Goal: Share content: Share content

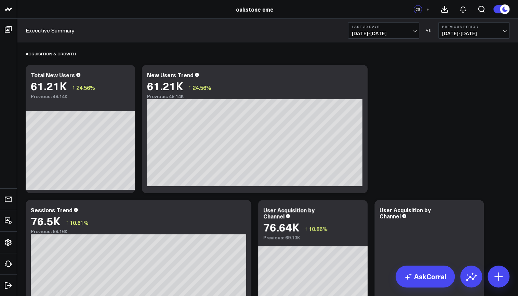
drag, startPoint x: 439, startPoint y: 12, endPoint x: 407, endPoint y: 91, distance: 85.8
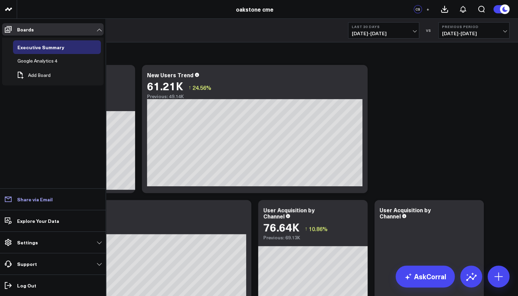
click at [18, 202] on p "Share via Email" at bounding box center [35, 199] width 36 height 5
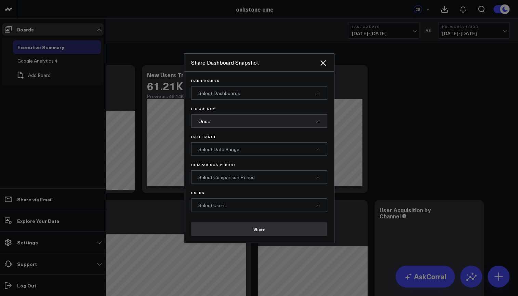
click at [240, 93] on div "Select Dashboards" at bounding box center [259, 93] width 136 height 14
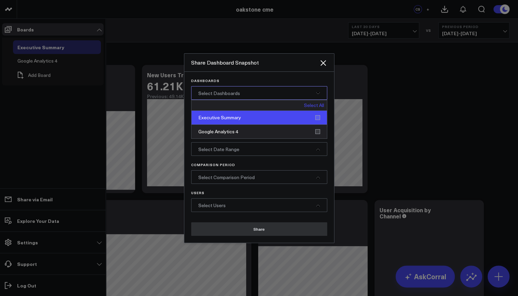
click at [236, 119] on div "Executive Summary" at bounding box center [260, 118] width 136 height 14
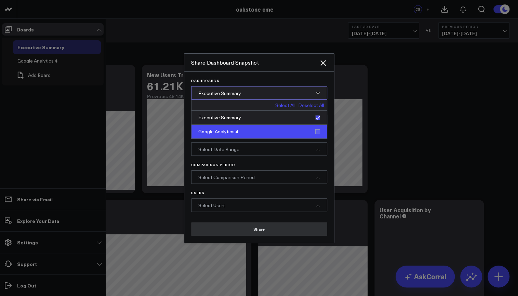
click at [319, 131] on div "Google Analytics 4" at bounding box center [260, 132] width 136 height 14
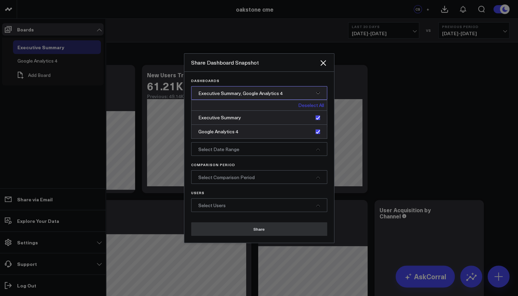
click at [296, 151] on div "Select Date Range" at bounding box center [259, 149] width 136 height 14
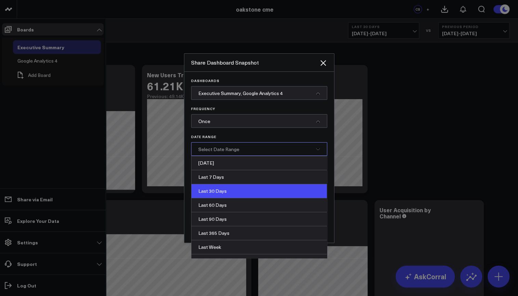
click at [235, 195] on div "Last 30 Days" at bounding box center [260, 191] width 136 height 14
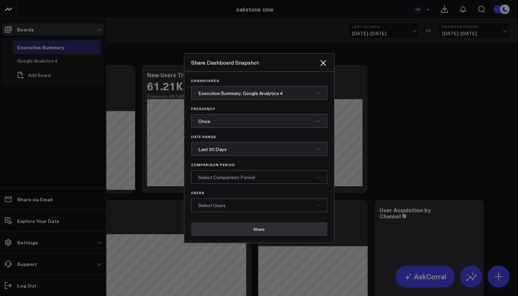
click at [252, 179] on span "Select Comparison Period" at bounding box center [226, 177] width 56 height 7
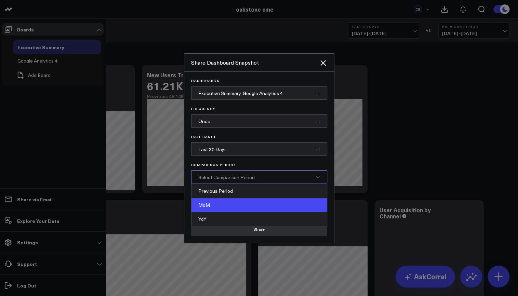
click at [206, 203] on div "MoM" at bounding box center [260, 205] width 136 height 14
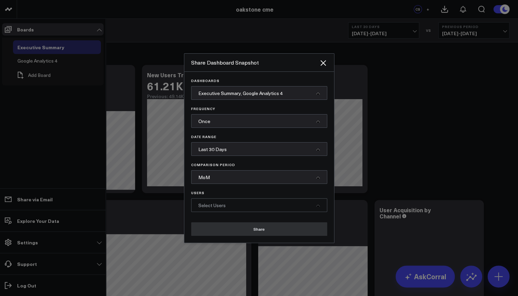
click at [221, 208] on span "Select Users" at bounding box center [211, 205] width 27 height 7
click at [231, 232] on button "Share" at bounding box center [259, 229] width 136 height 14
click at [243, 210] on div "Select Users" at bounding box center [259, 205] width 136 height 14
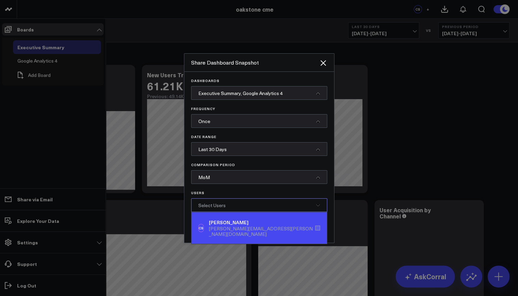
click at [234, 226] on div "[PERSON_NAME][EMAIL_ADDRESS][PERSON_NAME][DOMAIN_NAME]" at bounding box center [262, 231] width 106 height 11
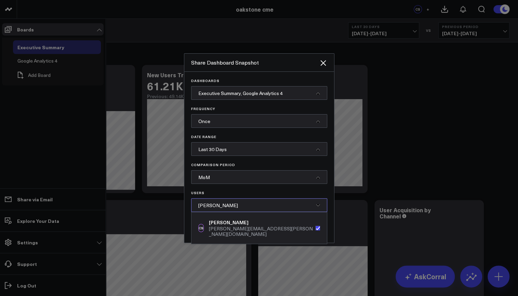
click at [290, 191] on div "Dashboards Executive Summary, Google Analytics 4 Frequency Once Date Range Last…" at bounding box center [259, 145] width 136 height 133
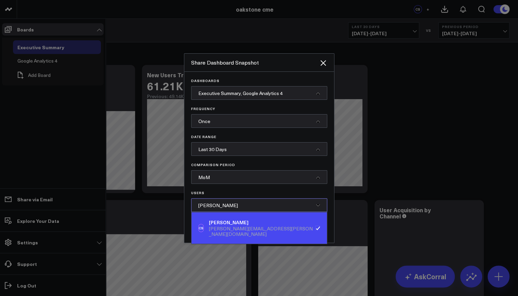
click at [321, 230] on div "CS [PERSON_NAME] [PERSON_NAME][EMAIL_ADDRESS][PERSON_NAME][DOMAIN_NAME]" at bounding box center [260, 227] width 136 height 31
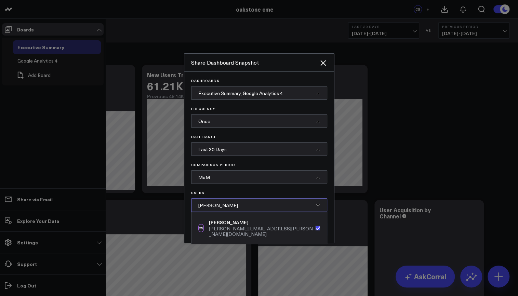
click at [332, 231] on div "Dashboards Executive Summary, Google Analytics 4 Frequency Once Date Range Last…" at bounding box center [259, 157] width 150 height 171
click at [245, 194] on p "Users" at bounding box center [259, 193] width 136 height 4
click at [245, 193] on p "Users" at bounding box center [259, 193] width 136 height 4
click at [317, 209] on div "[PERSON_NAME]" at bounding box center [259, 205] width 136 height 14
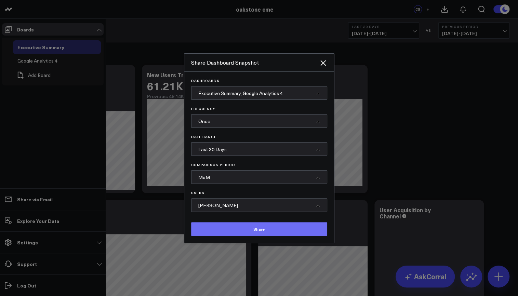
click at [269, 230] on button "Share" at bounding box center [259, 229] width 136 height 14
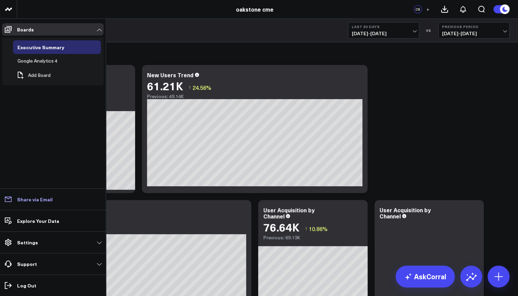
click at [49, 205] on link "Share via Email" at bounding box center [53, 199] width 102 height 12
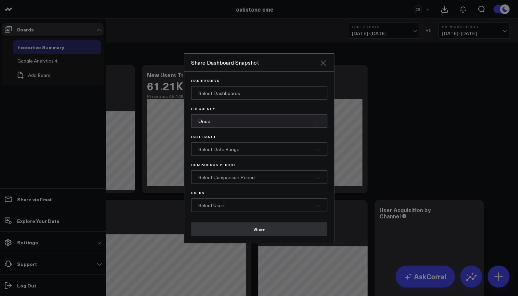
click at [326, 63] on icon "Close" at bounding box center [323, 63] width 8 height 8
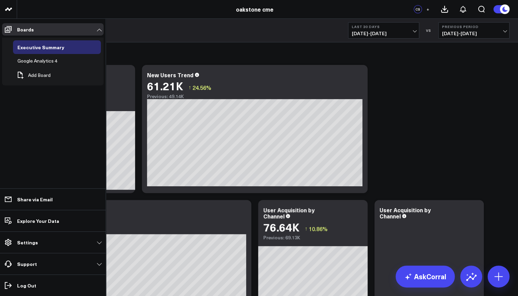
click at [444, 8] on icon at bounding box center [445, 9] width 6 height 6
click at [471, 280] on icon at bounding box center [471, 276] width 11 height 11
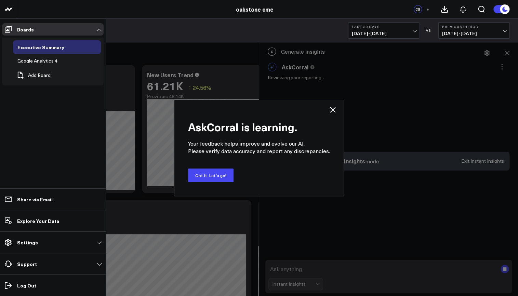
click at [330, 113] on icon at bounding box center [333, 110] width 8 height 8
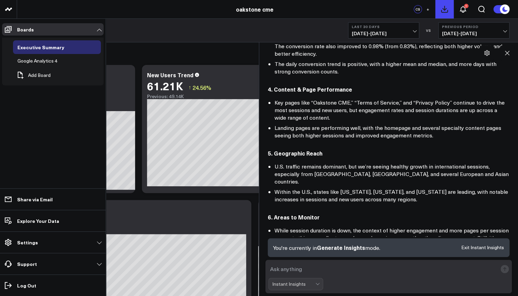
scroll to position [383, 0]
